Goal: Communication & Community: Answer question/provide support

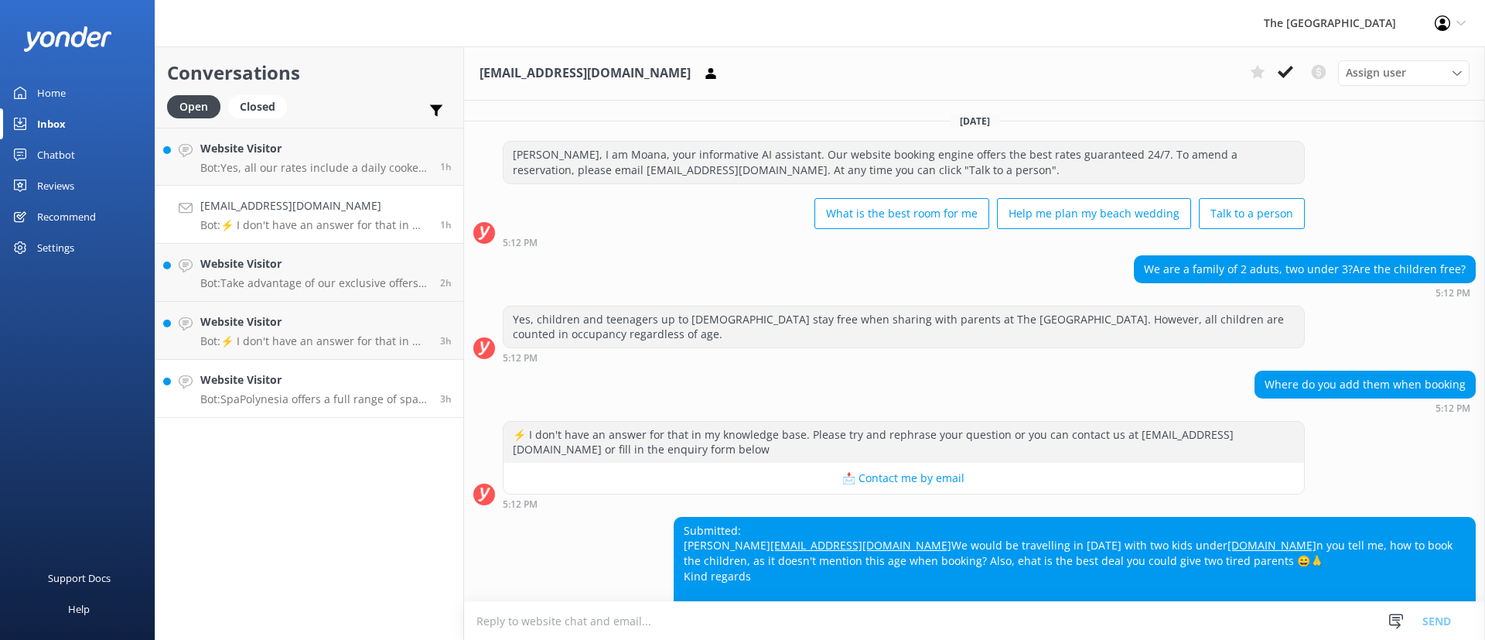
scroll to position [367, 0]
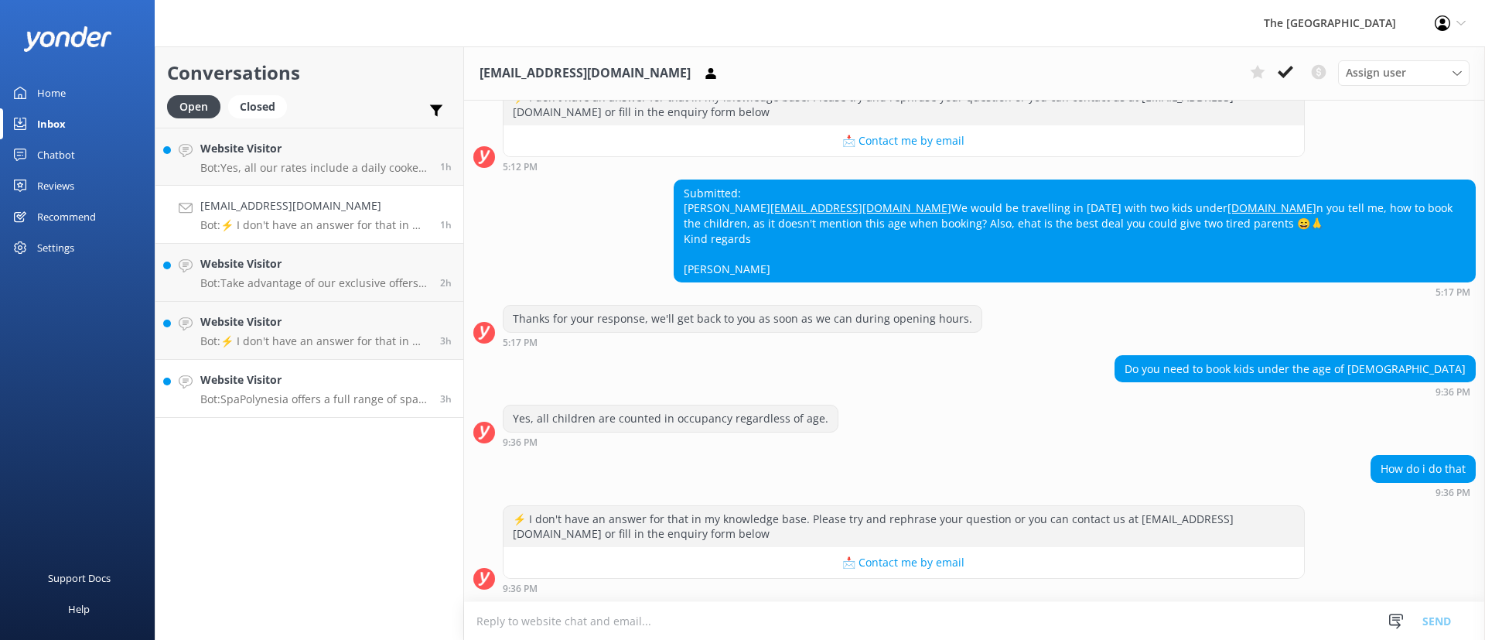
click at [335, 401] on p "Bot: SpaPolynesia offers a full range of spa treatments, with details available…" at bounding box center [314, 399] width 228 height 14
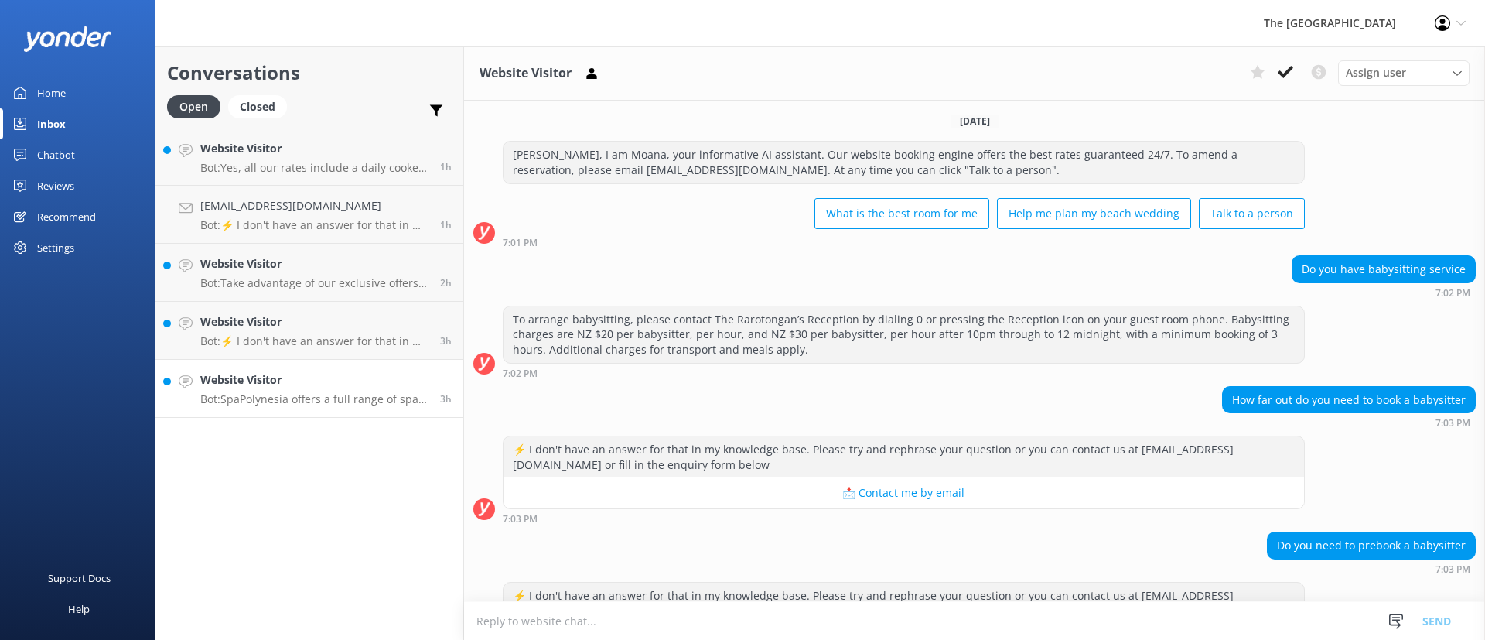
scroll to position [192, 0]
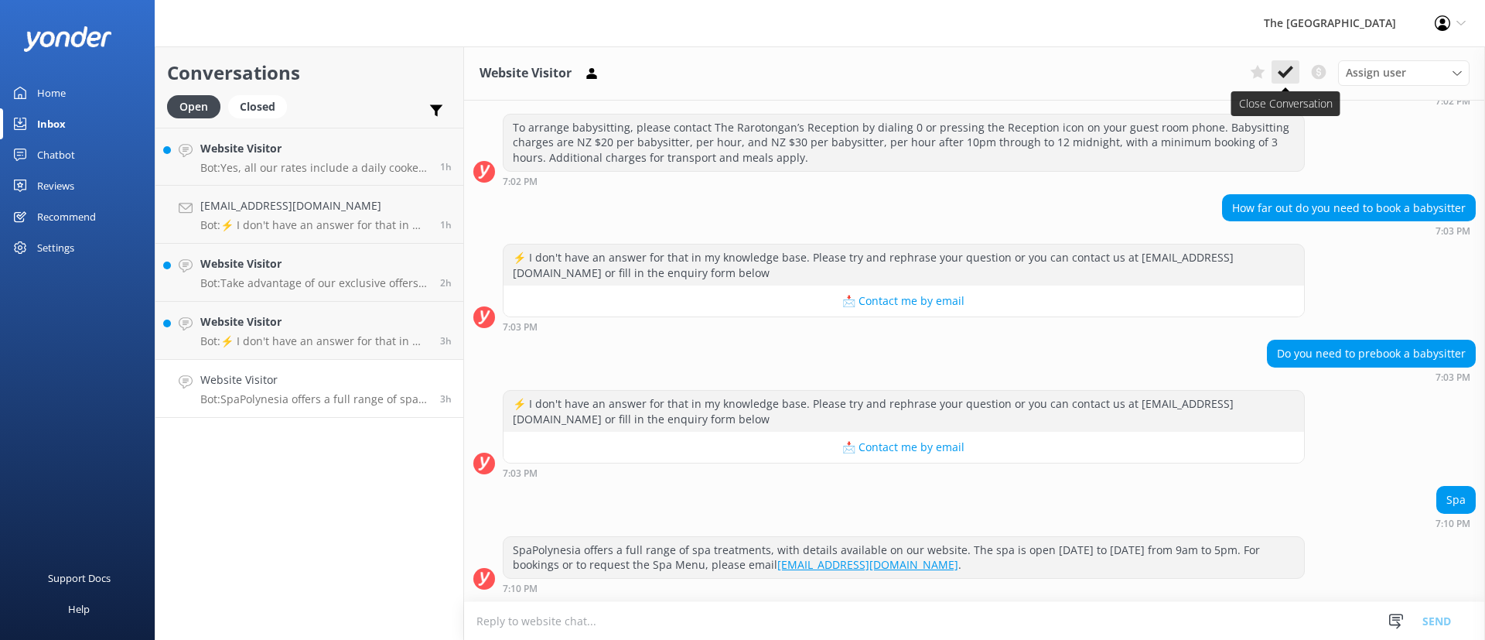
click at [1281, 82] on button at bounding box center [1285, 71] width 28 height 23
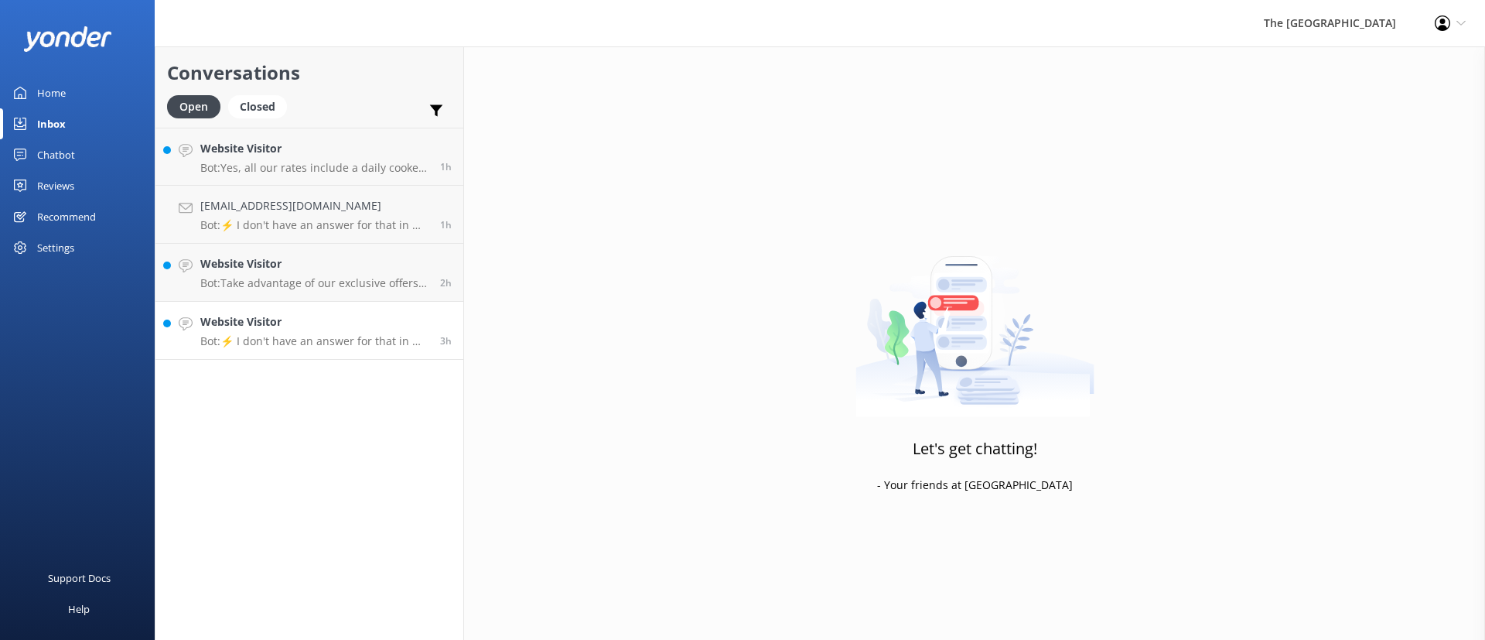
click at [334, 332] on div "Website Visitor Bot: ⚡ I don't have an answer for that in my knowledge base. Pl…" at bounding box center [314, 330] width 228 height 34
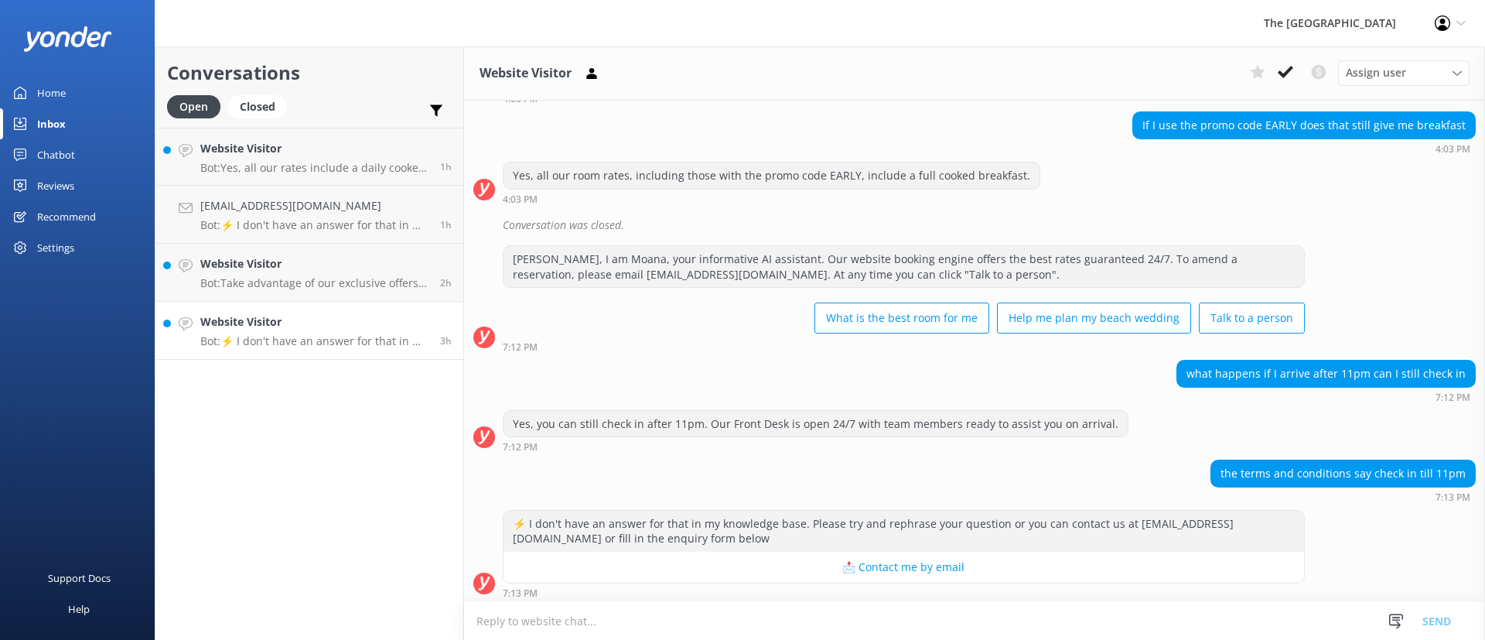
scroll to position [248, 0]
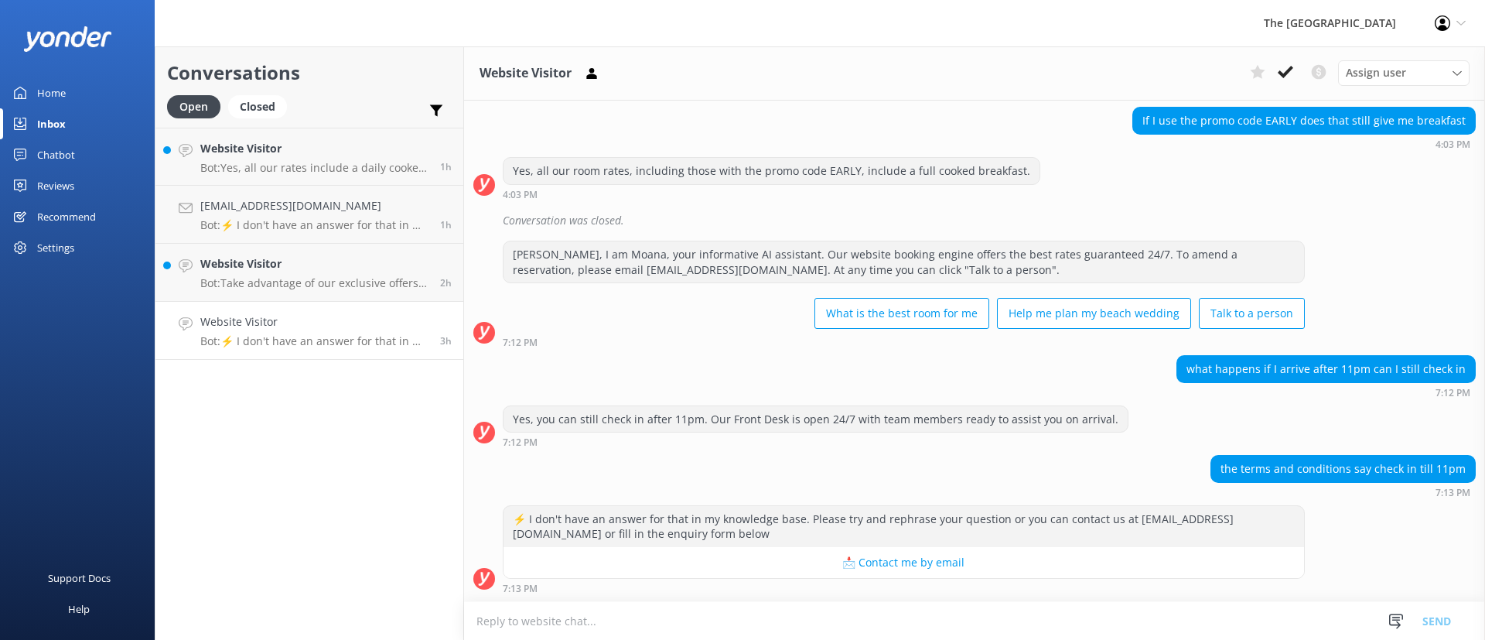
drag, startPoint x: 1292, startPoint y: 73, endPoint x: 1089, endPoint y: 183, distance: 230.1
click at [1292, 73] on icon at bounding box center [1285, 71] width 15 height 15
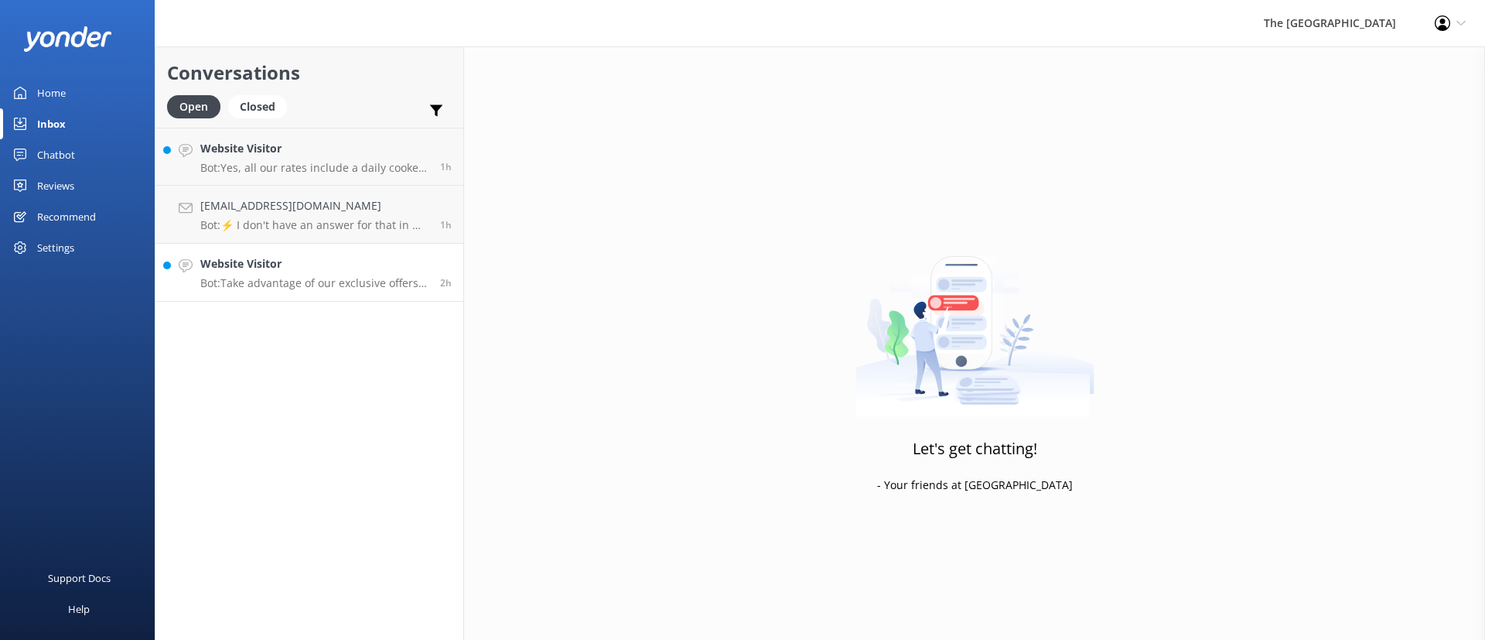
click at [307, 278] on p "Bot: Take advantage of our exclusive offers by booking our Best Rate Guaranteed…" at bounding box center [314, 283] width 228 height 14
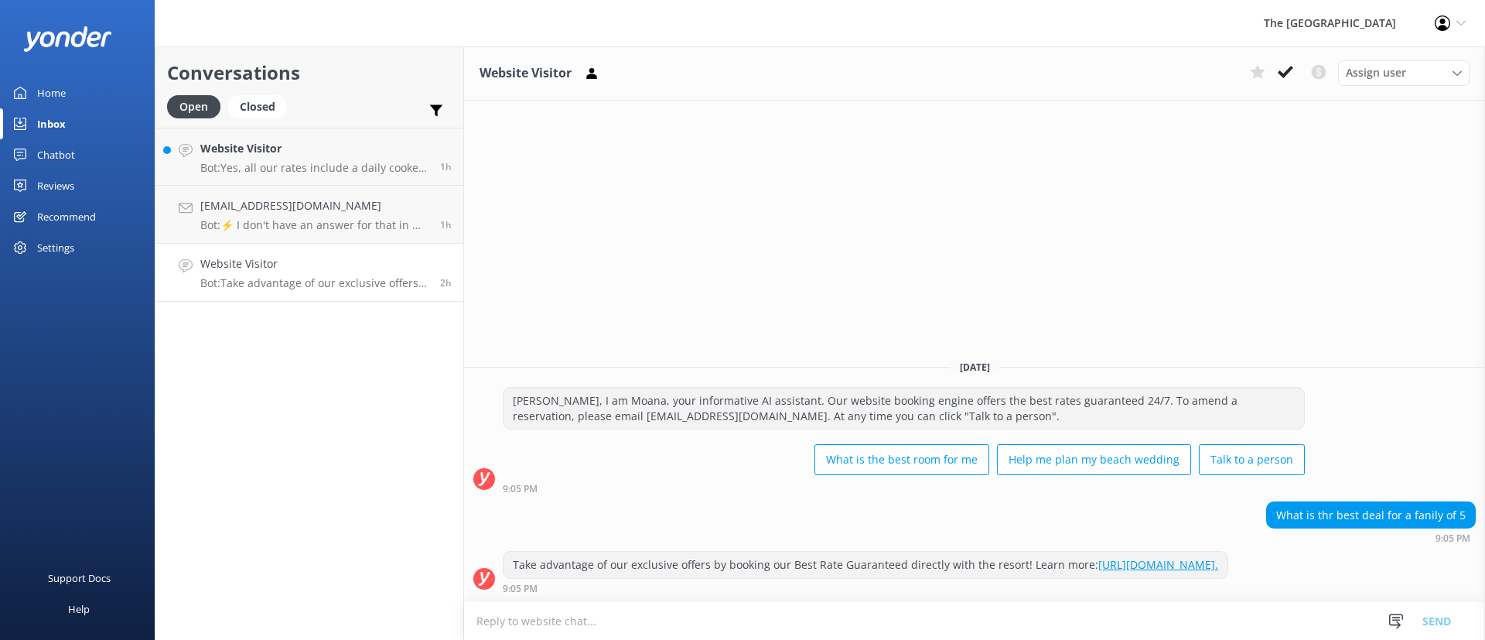
drag, startPoint x: 1293, startPoint y: 63, endPoint x: 1220, endPoint y: 78, distance: 75.1
click at [1291, 63] on button at bounding box center [1285, 71] width 28 height 23
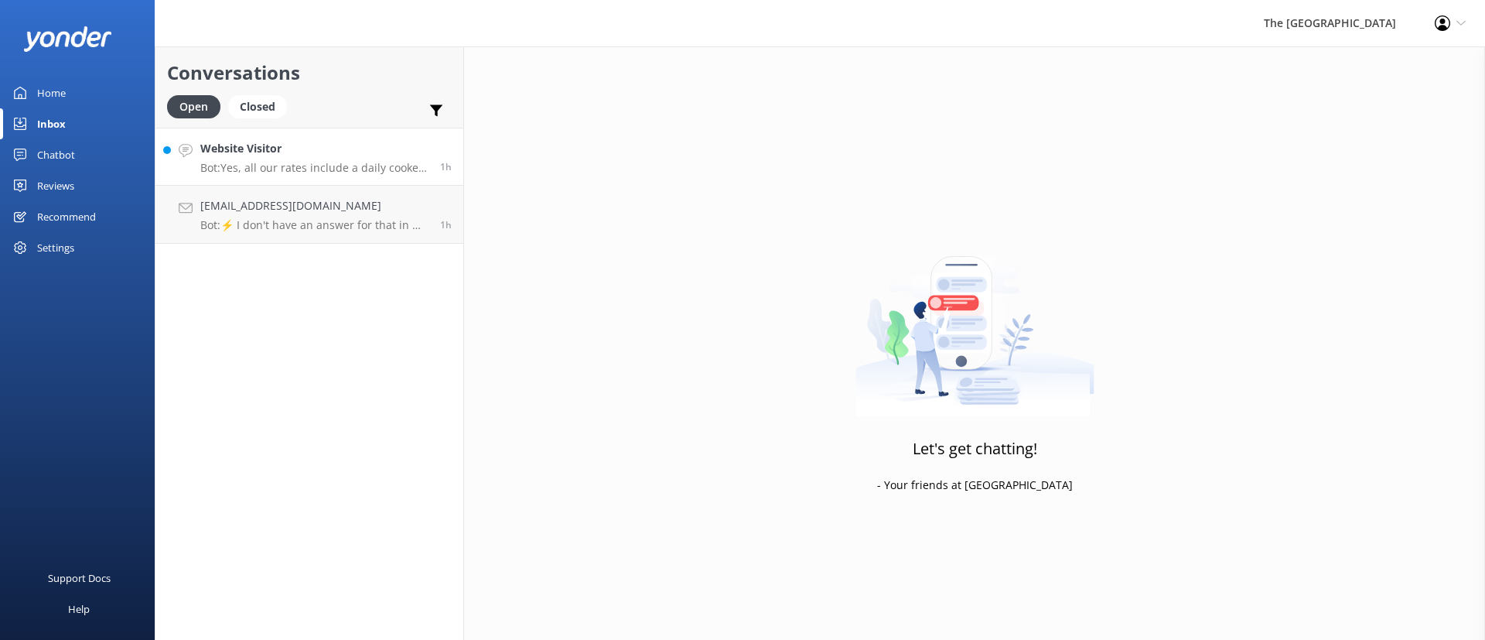
click at [271, 156] on h4 "Website Visitor" at bounding box center [314, 148] width 228 height 17
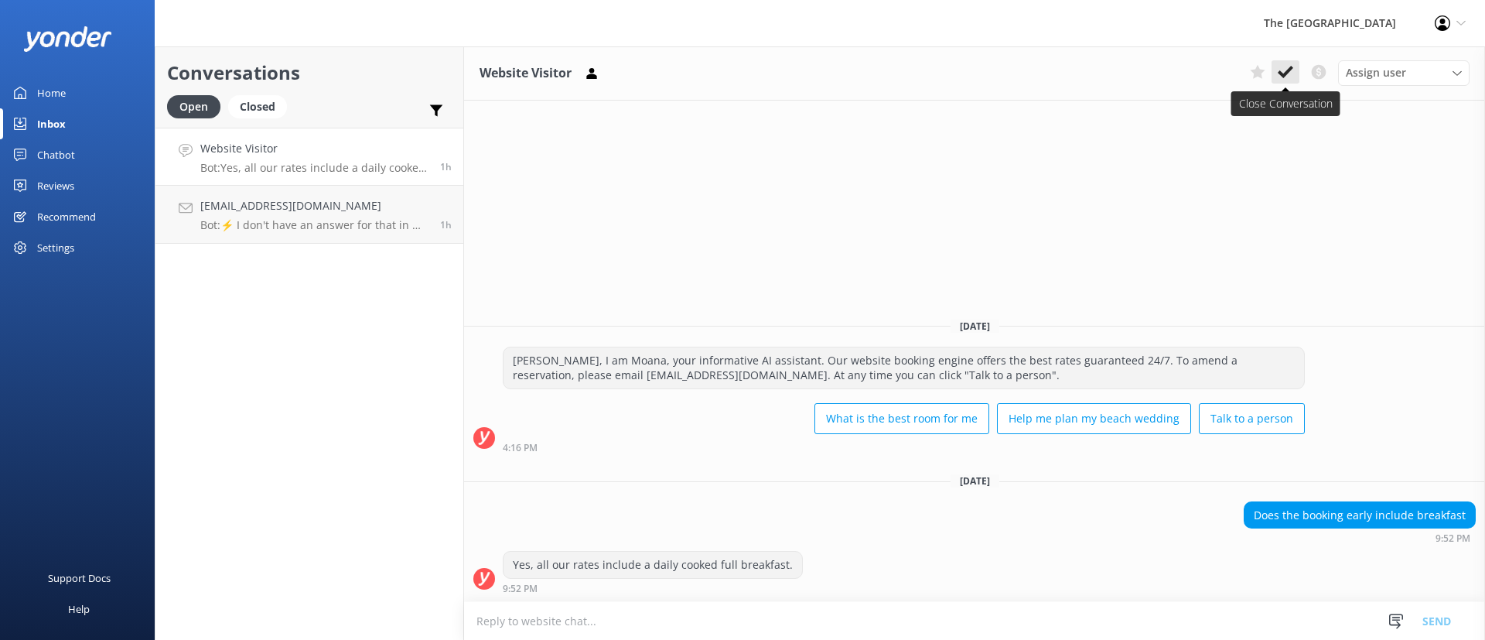
click at [1287, 73] on use at bounding box center [1285, 72] width 15 height 12
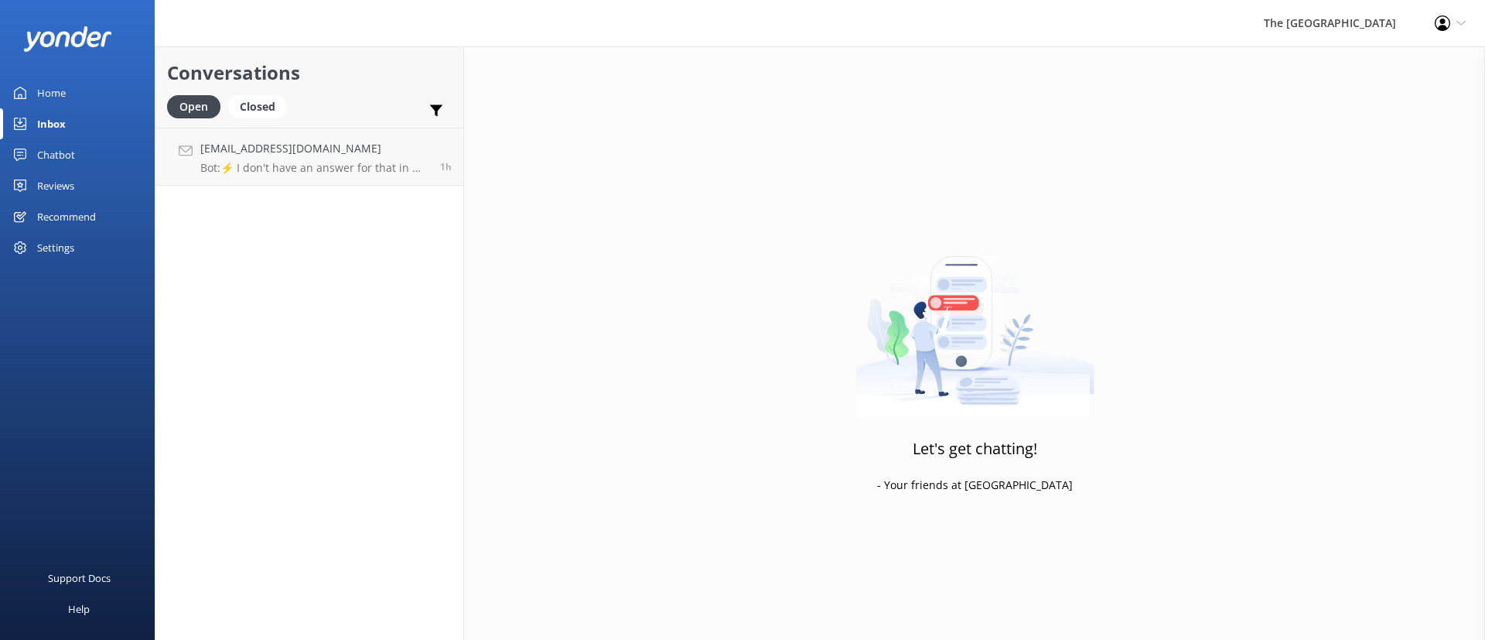
click at [316, 227] on div "Conversations Open Closed Important Converted Assigned to me Unassigned [EMAIL_…" at bounding box center [309, 342] width 309 height 593
click at [314, 165] on p "Bot: ⚡ I don't have an answer for that in my knowledge base. Please try and rep…" at bounding box center [314, 168] width 228 height 14
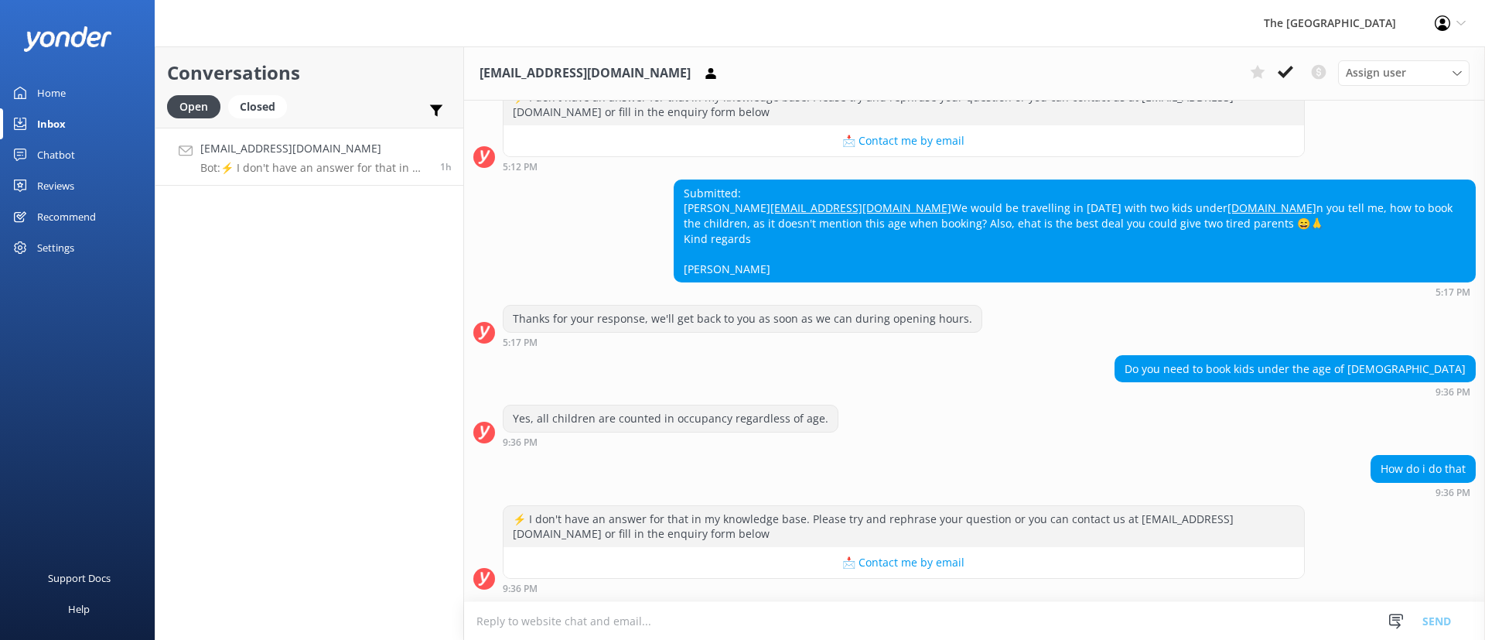
scroll to position [367, 0]
click at [637, 619] on textarea at bounding box center [974, 621] width 1021 height 38
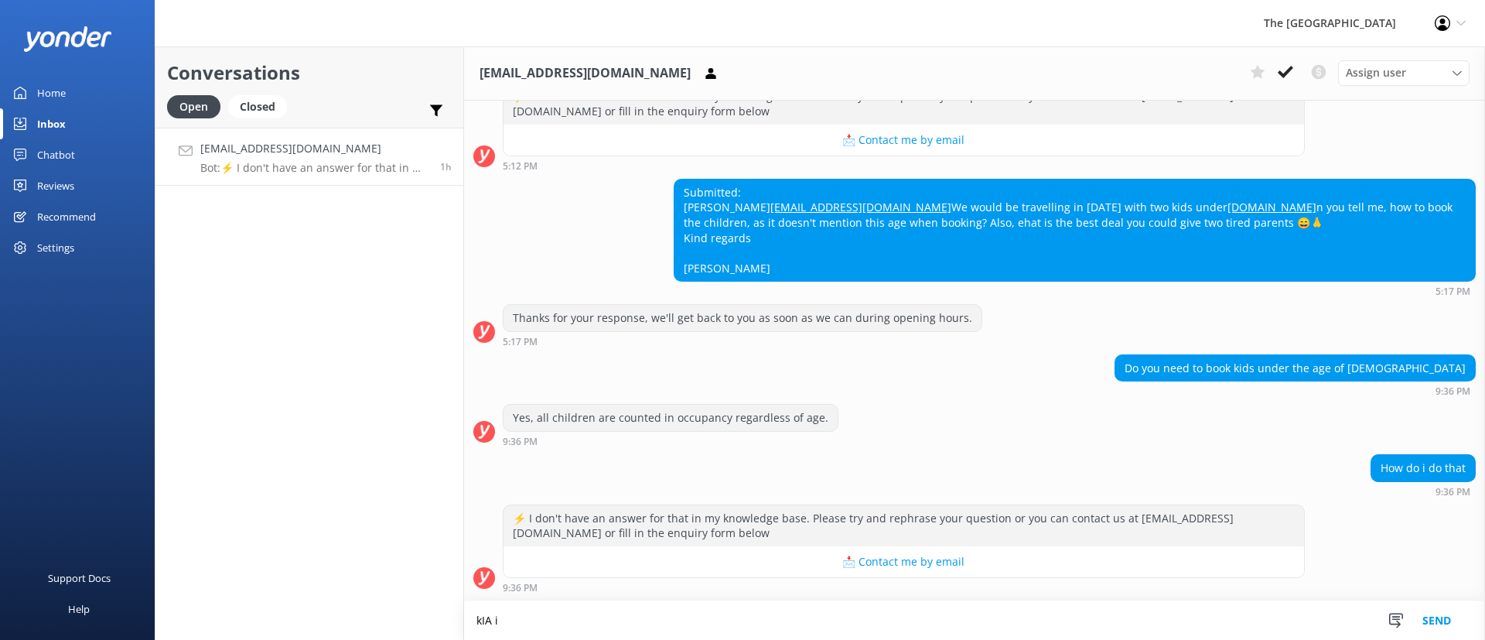
scroll to position [368, 0]
type textarea "k"
type textarea "[PERSON_NAME]. This is [PERSON_NAME] from the reservations. I will send you an …"
click at [1435, 606] on button "Send" at bounding box center [1437, 620] width 58 height 39
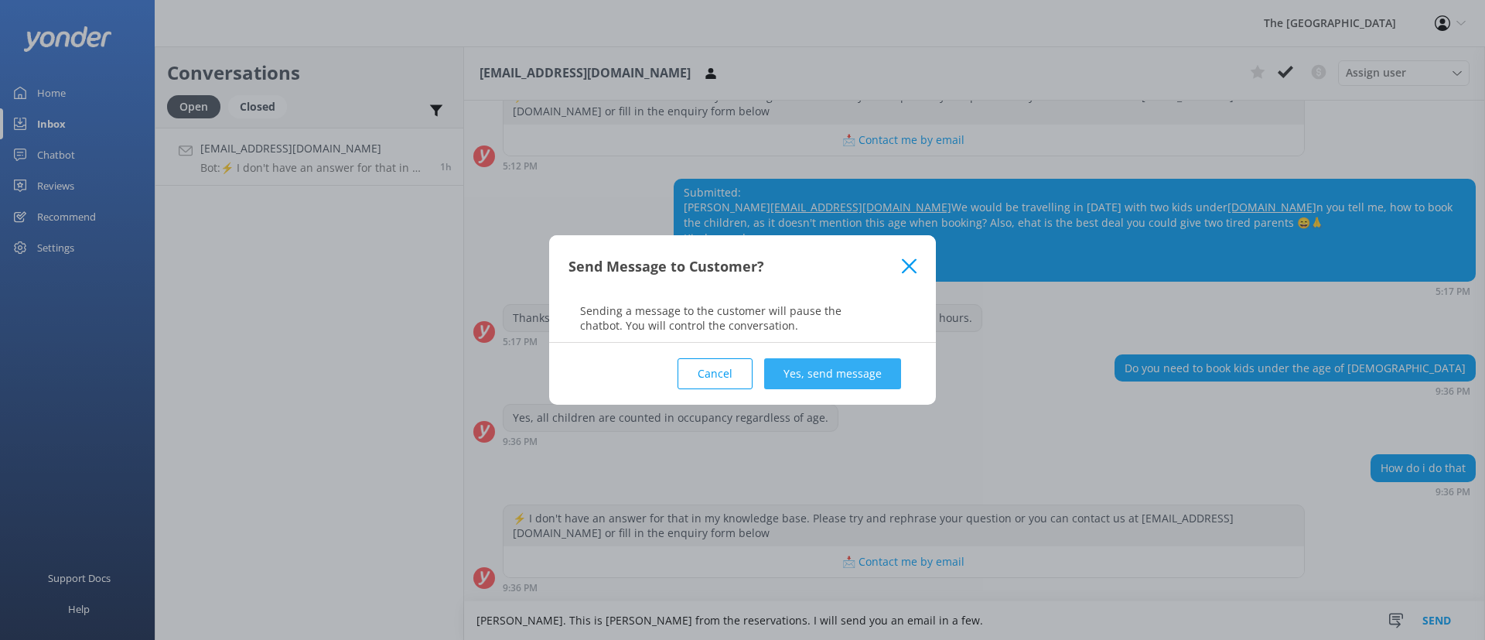
click at [826, 375] on button "Yes, send message" at bounding box center [832, 373] width 137 height 31
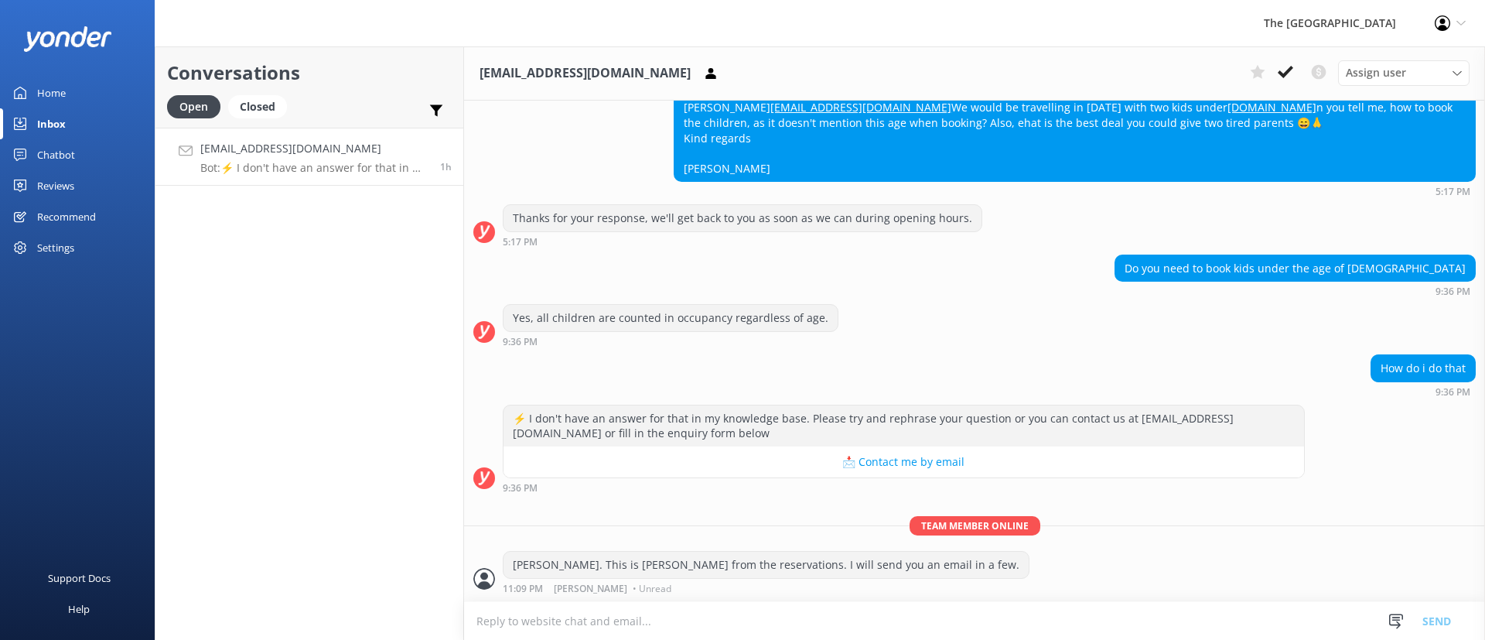
scroll to position [352, 0]
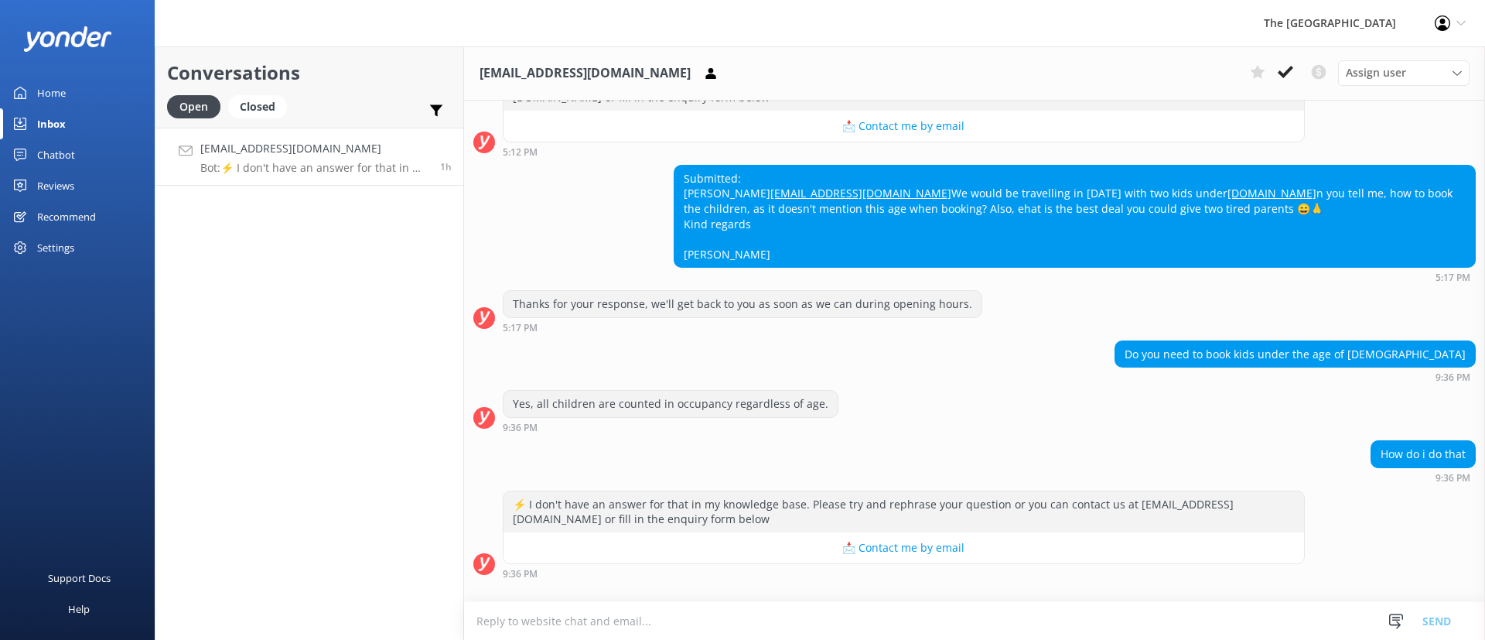
click at [1001, 432] on div "Yes, all children are counted in occupancy regardless of age. [DEMOGRAPHIC_DATA…" at bounding box center [974, 411] width 1021 height 43
click at [954, 391] on div "Do you need to book kids under the age of [DEMOGRAPHIC_DATA] 9:36 PM" at bounding box center [974, 365] width 1021 height 50
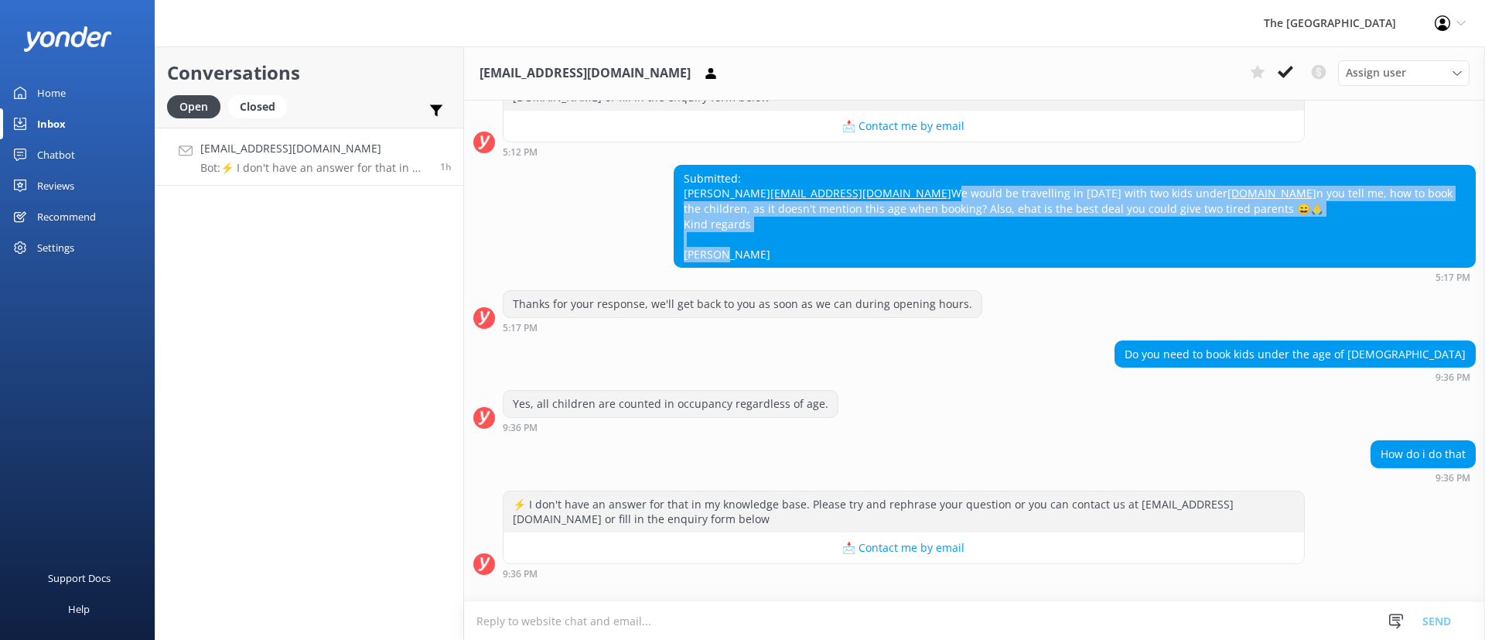
copy div "We would be travelling in [DATE] with two kids under [DOMAIN_NAME] n you tell m…"
drag, startPoint x: 757, startPoint y: 284, endPoint x: 665, endPoint y: 222, distance: 110.9
click at [665, 222] on div "Submitted: [PERSON_NAME] [EMAIL_ADDRESS][DOMAIN_NAME] We would be travelling in…" at bounding box center [974, 224] width 1021 height 118
click at [758, 262] on div "Submitted: [PERSON_NAME] [EMAIL_ADDRESS][DOMAIN_NAME] We would be travelling in…" at bounding box center [1074, 217] width 800 height 102
drag, startPoint x: 758, startPoint y: 262, endPoint x: 667, endPoint y: 222, distance: 99.7
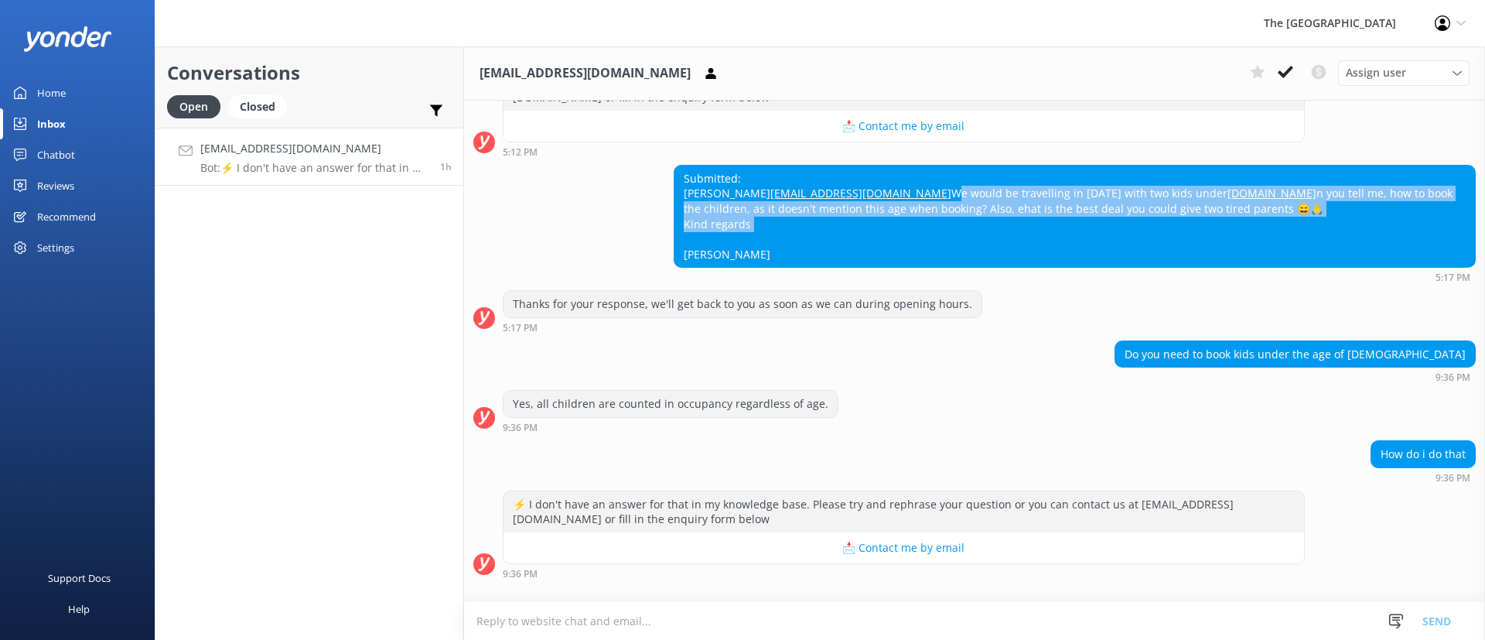
click at [667, 222] on div "Submitted: [PERSON_NAME] [EMAIL_ADDRESS][DOMAIN_NAME] We would be travelling in…" at bounding box center [974, 224] width 1021 height 118
copy div "We would be travelling in [DATE] with two kids under [DOMAIN_NAME] n you tell m…"
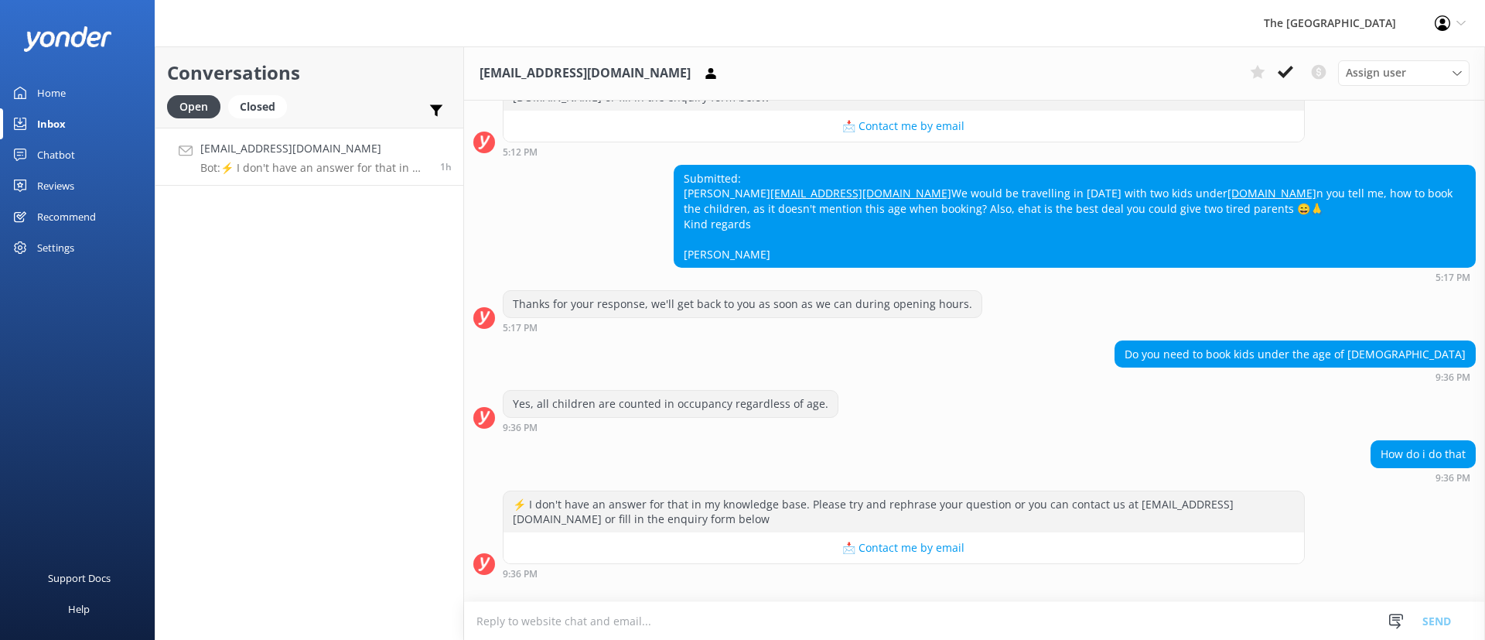
click at [843, 268] on div "Submitted: [PERSON_NAME] [EMAIL_ADDRESS][DOMAIN_NAME] We would be travelling in…" at bounding box center [1074, 217] width 800 height 102
drag, startPoint x: 816, startPoint y: 206, endPoint x: 680, endPoint y: 211, distance: 136.2
click at [680, 211] on div "Submitted: [PERSON_NAME] [EMAIL_ADDRESS][DOMAIN_NAME] We would be travelling in…" at bounding box center [1074, 217] width 800 height 102
copy link "[EMAIL_ADDRESS][DOMAIN_NAME]"
click at [797, 250] on div "Submitted: [PERSON_NAME] [EMAIL_ADDRESS][DOMAIN_NAME] We would be travelling in…" at bounding box center [1074, 217] width 800 height 102
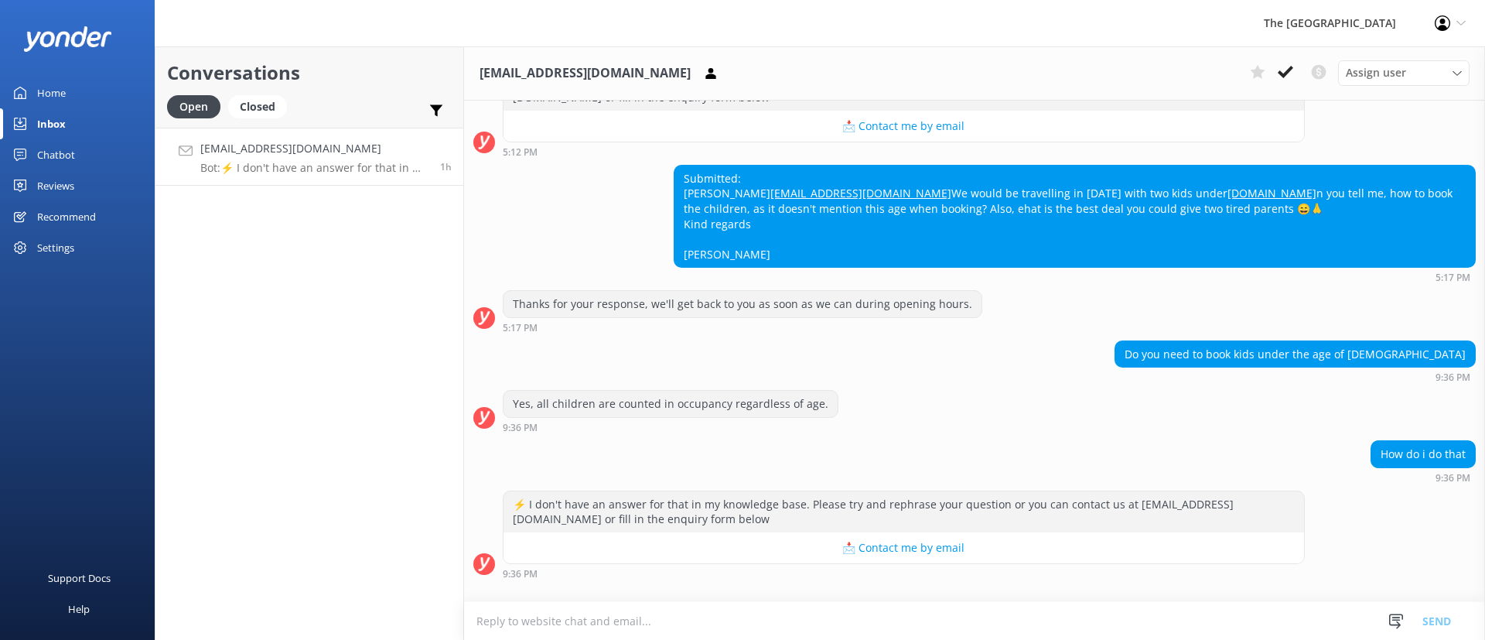
drag, startPoint x: 755, startPoint y: 187, endPoint x: 680, endPoint y: 192, distance: 75.2
click at [680, 192] on div "Submitted: [PERSON_NAME] [EMAIL_ADDRESS][DOMAIN_NAME] We would be travelling in…" at bounding box center [1074, 217] width 800 height 102
copy div "[PERSON_NAME]"
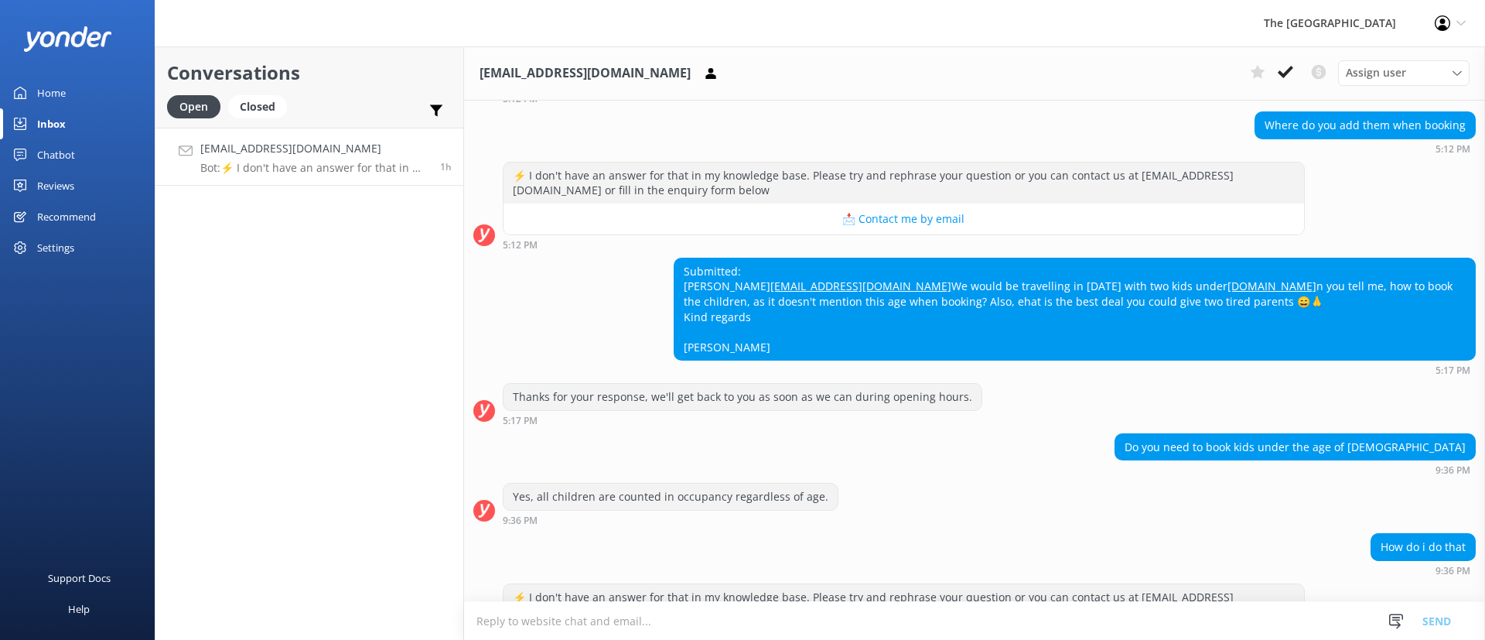
scroll to position [236, 0]
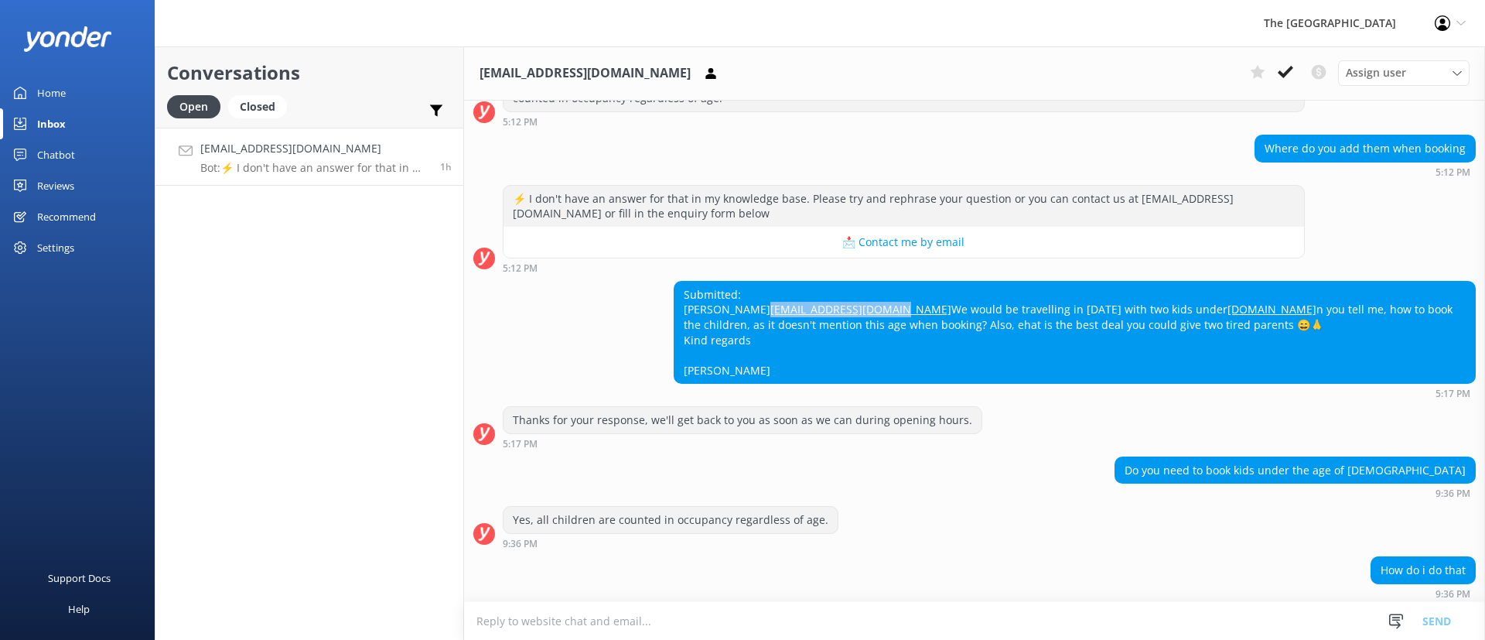
drag, startPoint x: 797, startPoint y: 318, endPoint x: 665, endPoint y: 330, distance: 132.8
click at [665, 330] on div "Submitted: [PERSON_NAME] [EMAIL_ADDRESS][DOMAIN_NAME] We would be travelling in…" at bounding box center [974, 340] width 1021 height 118
copy link "[EMAIL_ADDRESS][DOMAIN_NAME]"
click at [855, 292] on div "Submitted: [PERSON_NAME] [EMAIL_ADDRESS][DOMAIN_NAME] We would be travelling in…" at bounding box center [1074, 333] width 800 height 102
drag, startPoint x: 783, startPoint y: 309, endPoint x: 678, endPoint y: 310, distance: 104.4
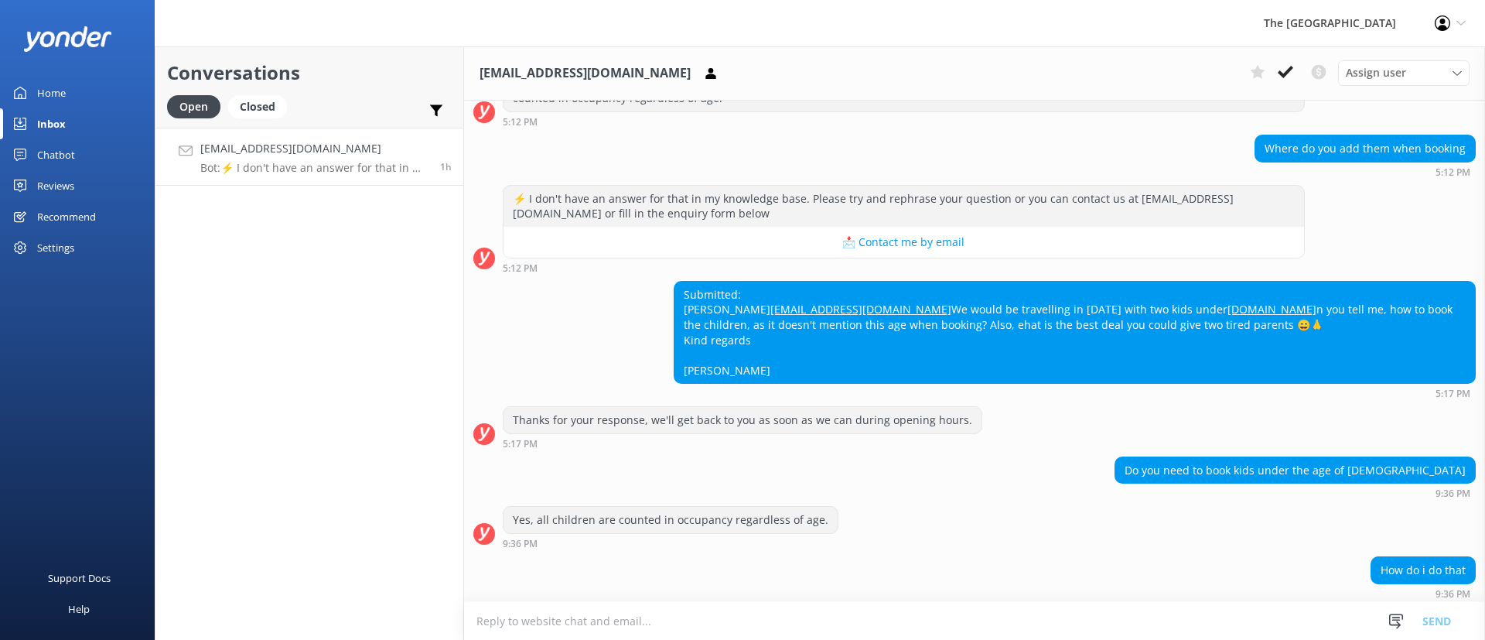
click at [678, 310] on div "Submitted: [PERSON_NAME] [EMAIL_ADDRESS][DOMAIN_NAME] We would be travelling in…" at bounding box center [1074, 333] width 800 height 102
copy div "[PERSON_NAME]"
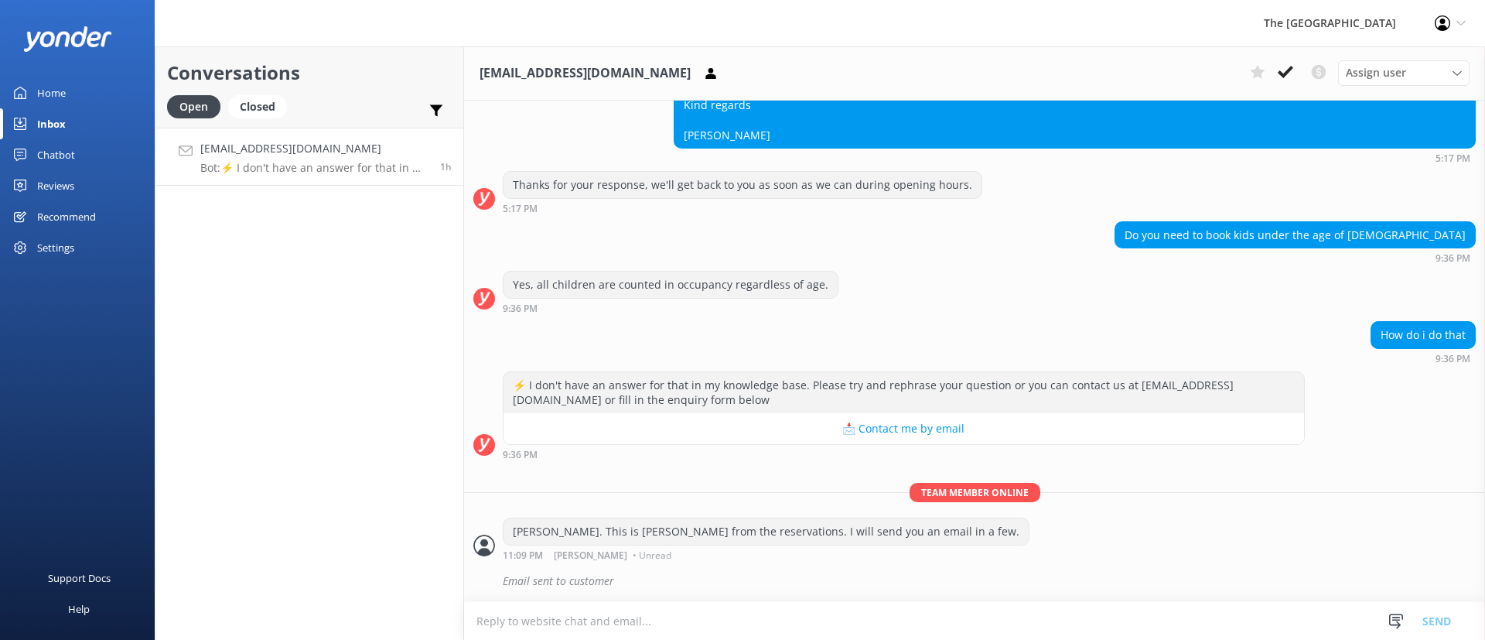
scroll to position [501, 0]
drag, startPoint x: 340, startPoint y: 137, endPoint x: 368, endPoint y: 145, distance: 28.9
click at [340, 137] on link "[EMAIL_ADDRESS][DOMAIN_NAME] Bot: ⚡ I don't have an answer for that in my knowl…" at bounding box center [309, 157] width 308 height 58
click at [1275, 79] on button at bounding box center [1285, 71] width 28 height 23
